Goal: Transaction & Acquisition: Purchase product/service

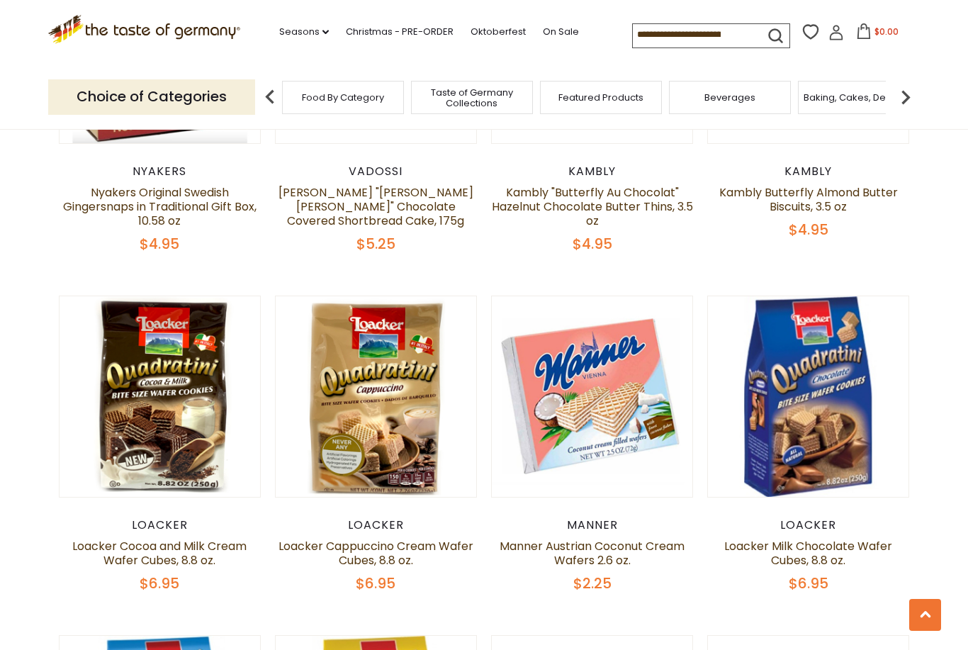
scroll to position [2333, 0]
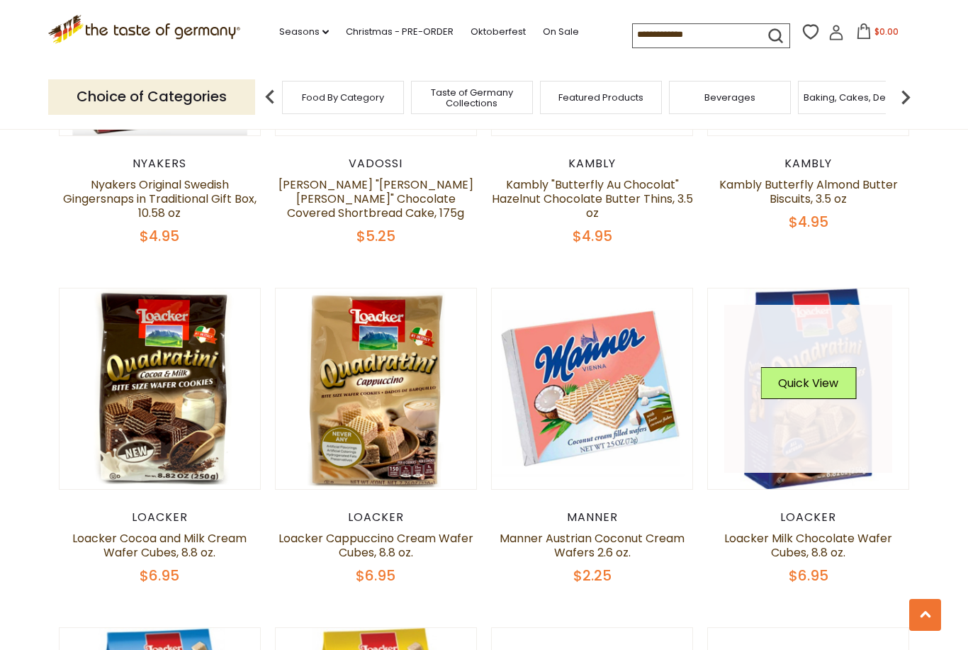
click at [823, 446] on link at bounding box center [808, 389] width 169 height 169
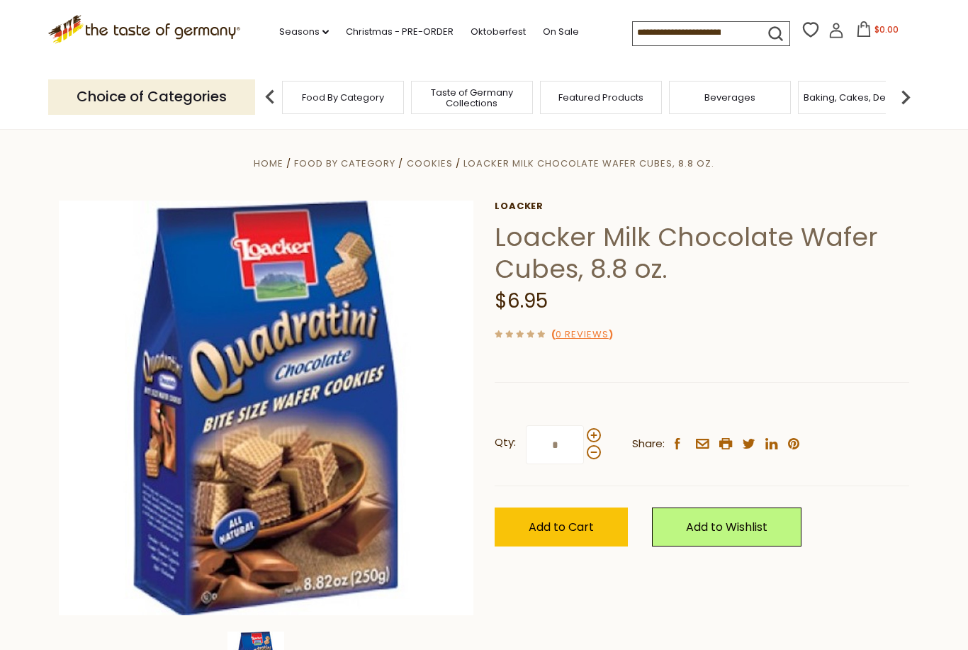
click at [484, 94] on span "Taste of Germany Collections" at bounding box center [471, 97] width 113 height 21
